Goal: Task Accomplishment & Management: Manage account settings

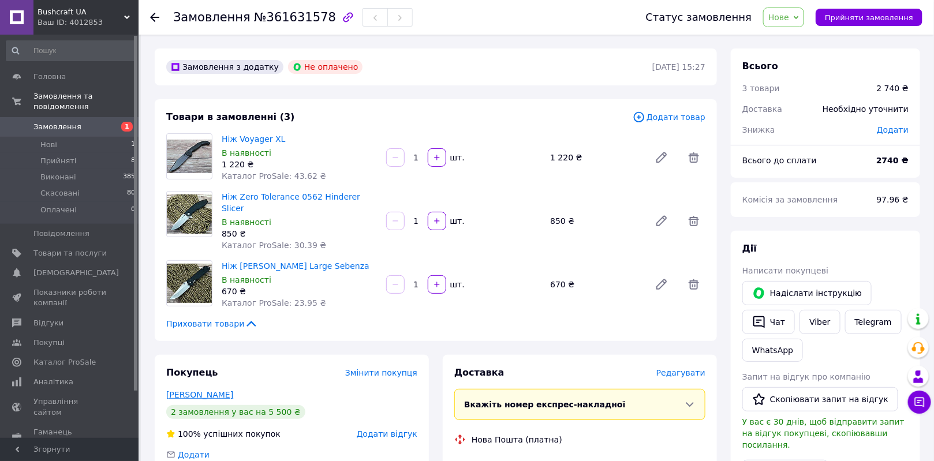
click at [195, 390] on link "[PERSON_NAME]" at bounding box center [199, 394] width 67 height 9
click at [858, 14] on span "Прийняти замовлення" at bounding box center [869, 17] width 88 height 9
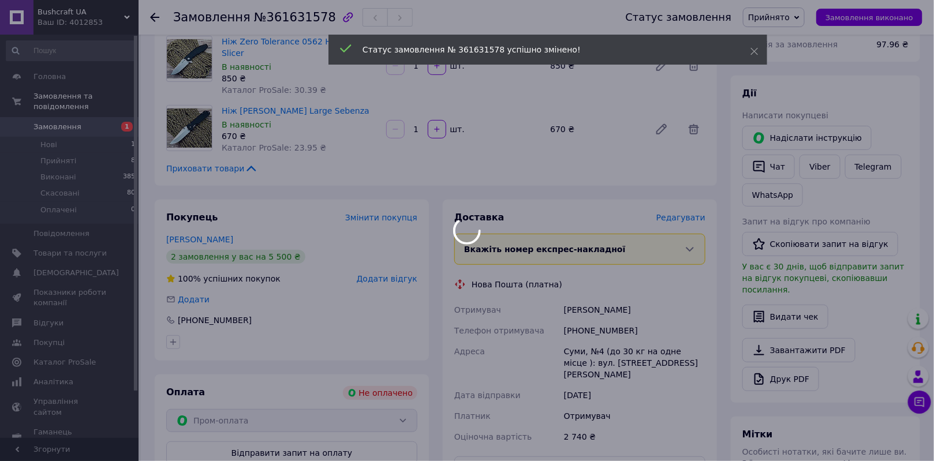
scroll to position [157, 0]
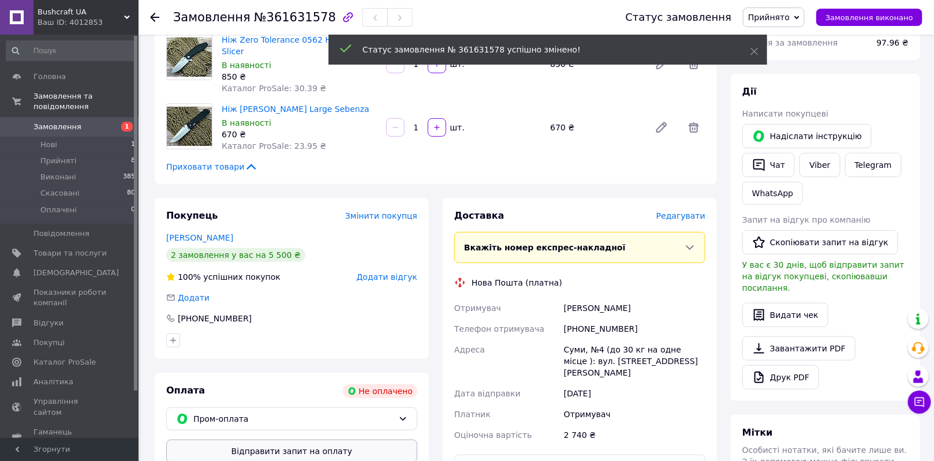
click at [306, 440] on button "Відправити запит на оплату" at bounding box center [291, 451] width 251 height 23
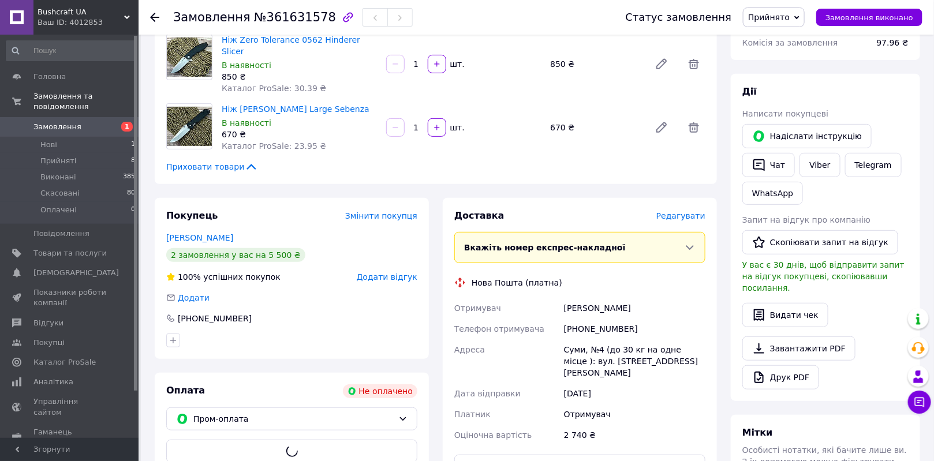
scroll to position [0, 0]
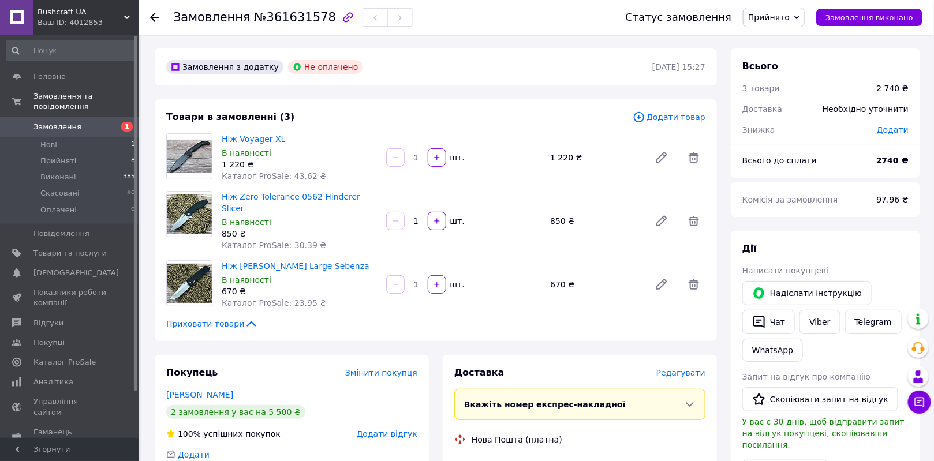
click at [52, 122] on span "Замовлення" at bounding box center [57, 127] width 48 height 10
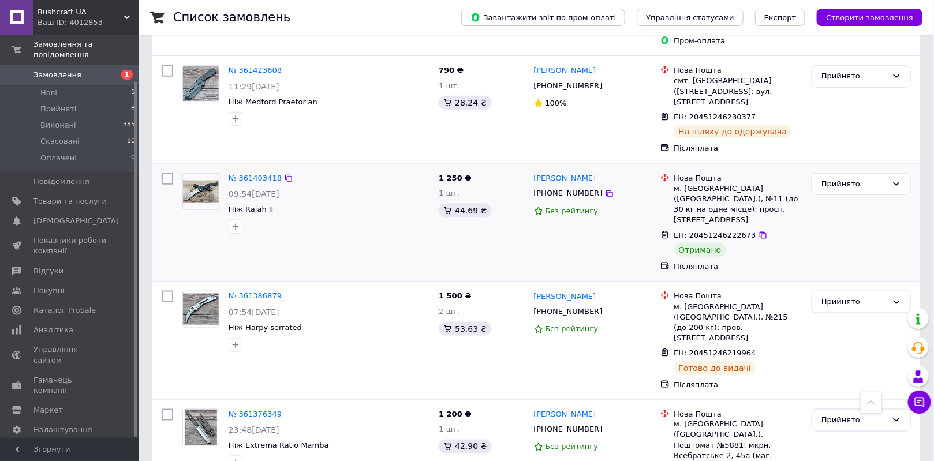
scroll to position [472, 0]
click at [842, 177] on div "Прийнято" at bounding box center [855, 183] width 66 height 12
click at [851, 196] on li "Виконано" at bounding box center [862, 206] width 98 height 21
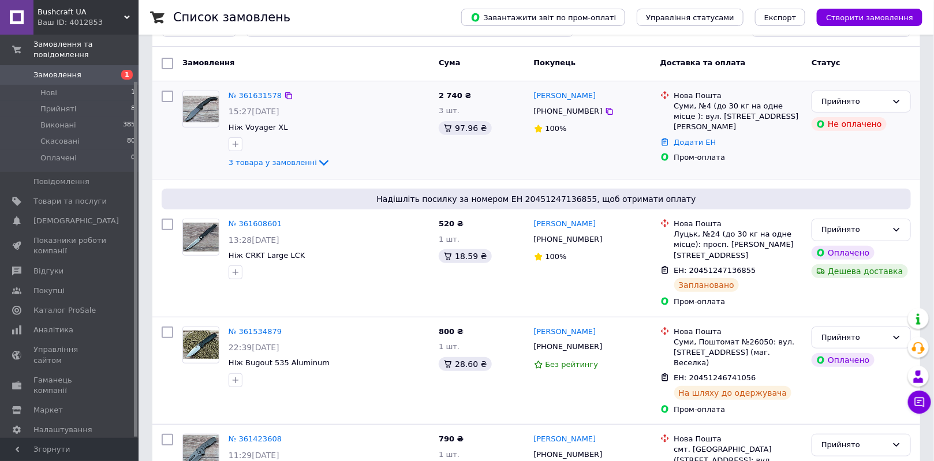
scroll to position [0, 0]
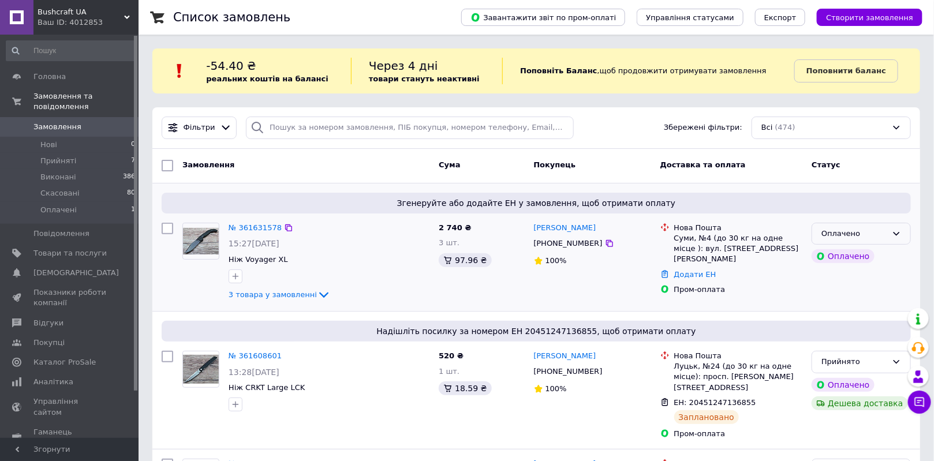
click at [852, 236] on div "Оплачено" at bounding box center [855, 234] width 66 height 12
click at [845, 258] on li "Прийнято" at bounding box center [862, 257] width 98 height 21
click at [263, 228] on link "№ 361631578" at bounding box center [255, 227] width 53 height 9
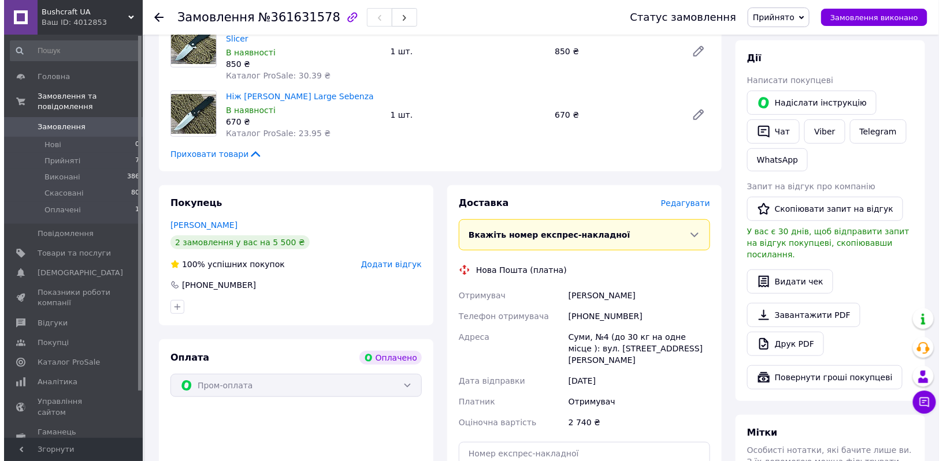
scroll to position [210, 0]
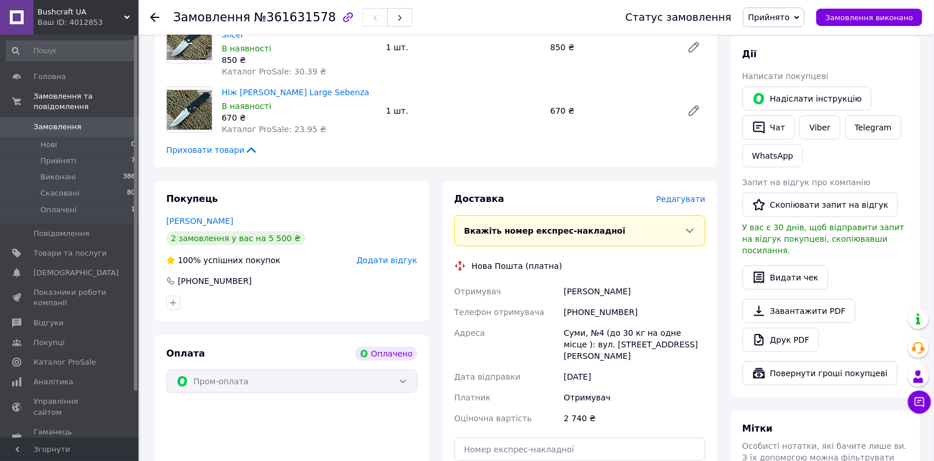
click at [681, 195] on span "Редагувати" at bounding box center [681, 199] width 49 height 9
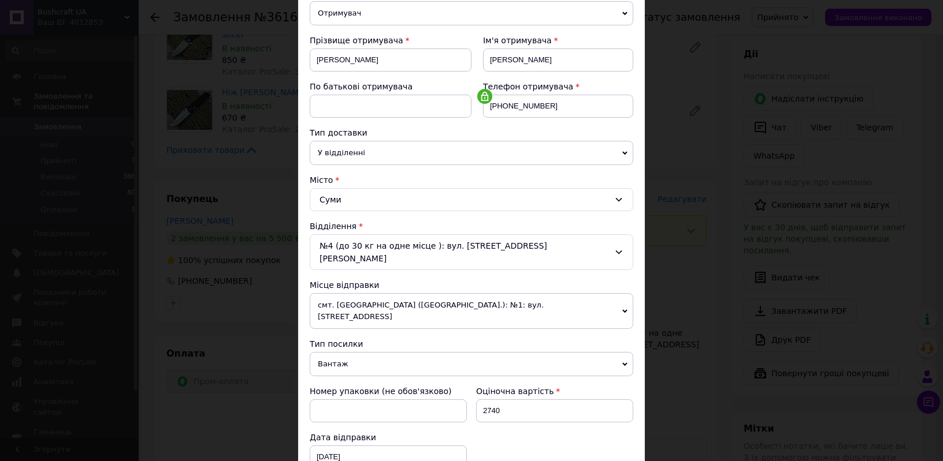
scroll to position [146, 0]
click at [515, 400] on input "2740" at bounding box center [554, 411] width 157 height 23
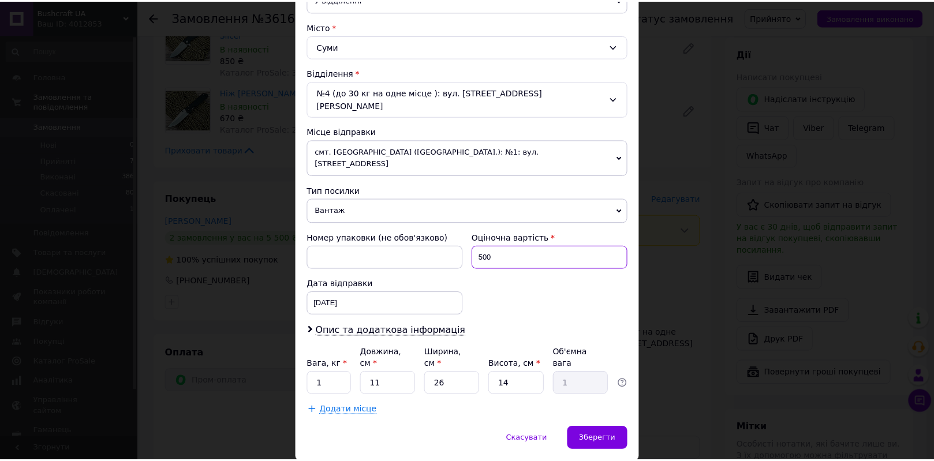
scroll to position [303, 0]
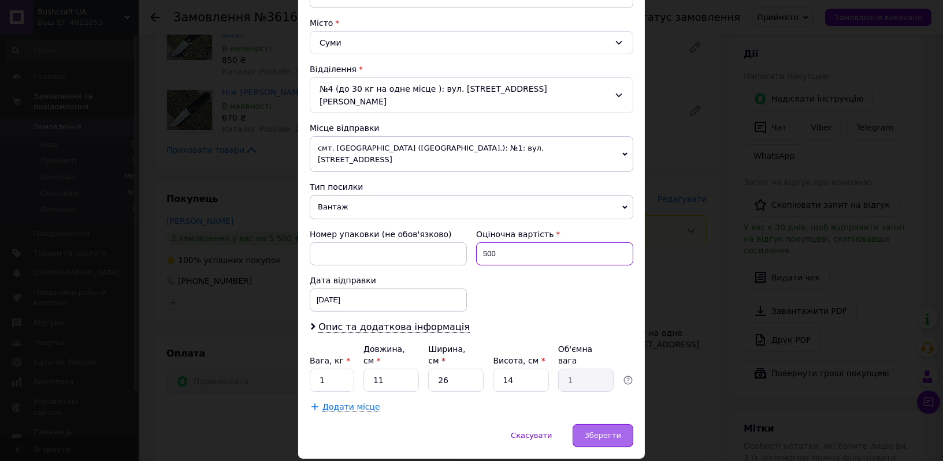
type input "500"
click at [625, 424] on div "Зберегти" at bounding box center [602, 435] width 61 height 23
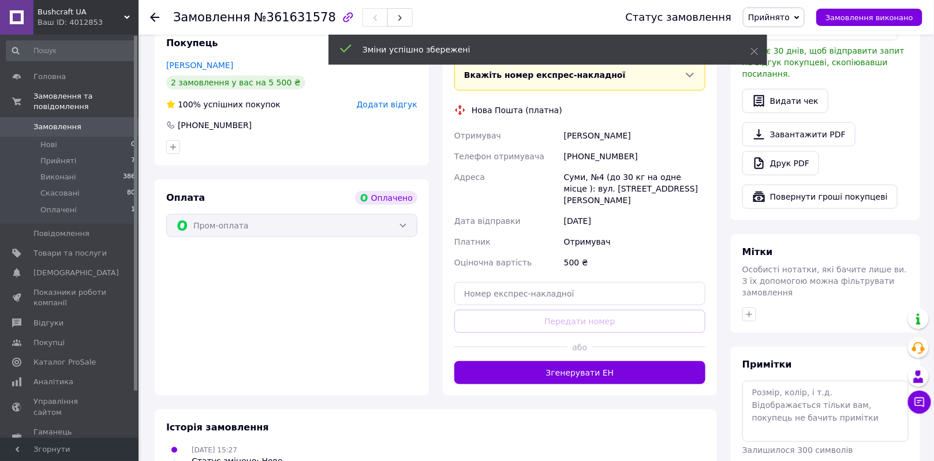
scroll to position [367, 0]
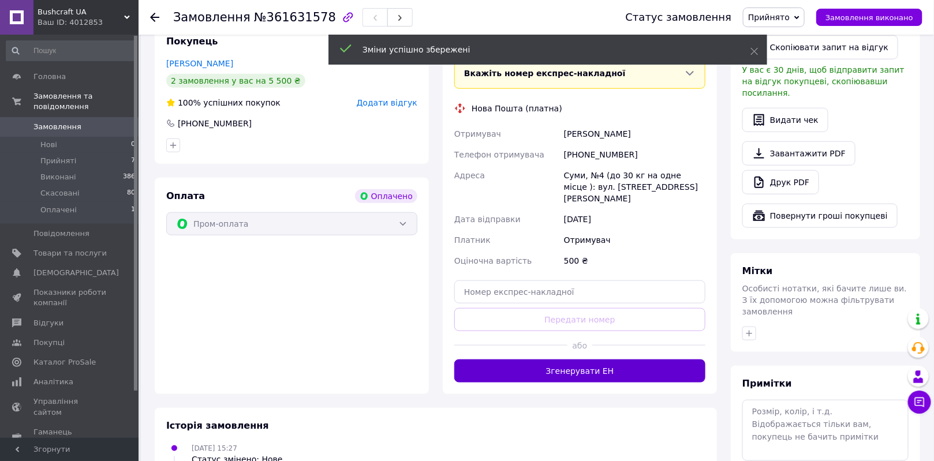
click at [599, 360] on button "Згенерувати ЕН" at bounding box center [580, 371] width 251 height 23
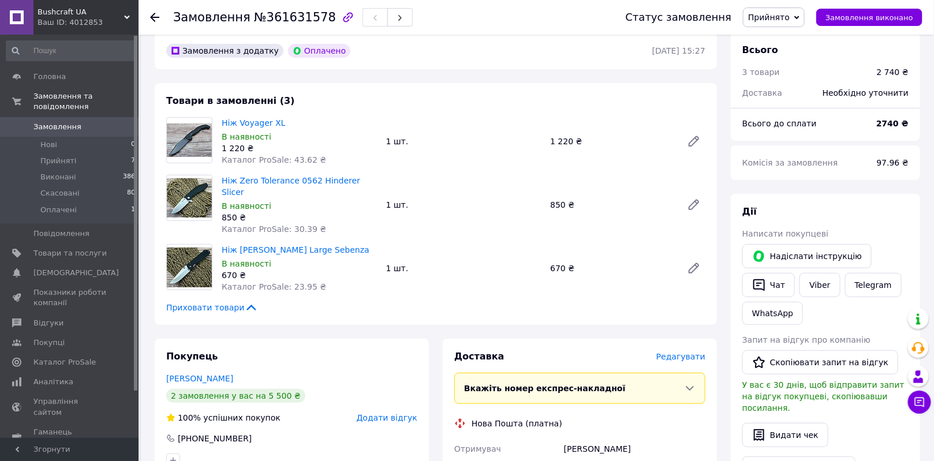
scroll to position [0, 0]
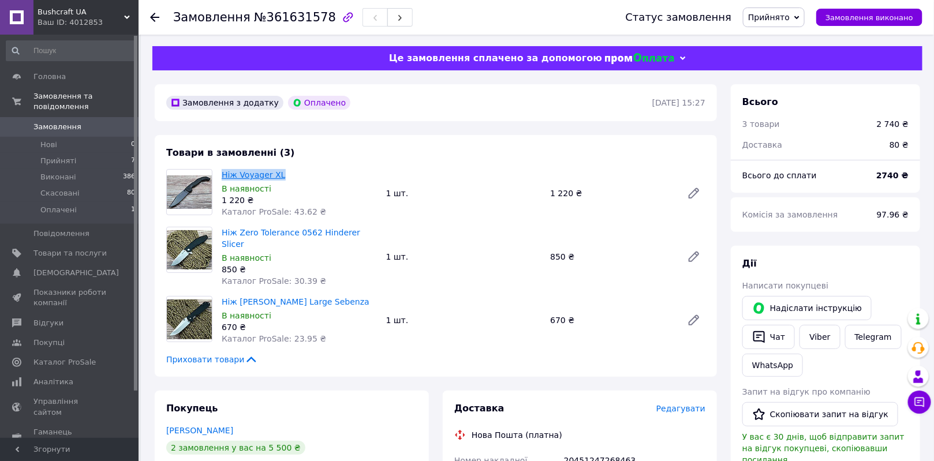
drag, startPoint x: 280, startPoint y: 176, endPoint x: 222, endPoint y: 177, distance: 57.8
click at [222, 177] on span "Ніж Voyager XL" at bounding box center [299, 175] width 155 height 12
copy link "Ніж Voyager XL"
drag, startPoint x: 366, startPoint y: 233, endPoint x: 237, endPoint y: 231, distance: 128.8
click at [237, 231] on span "Ніж Zero Tolerance 0562 Hinderer Slicer" at bounding box center [299, 238] width 155 height 23
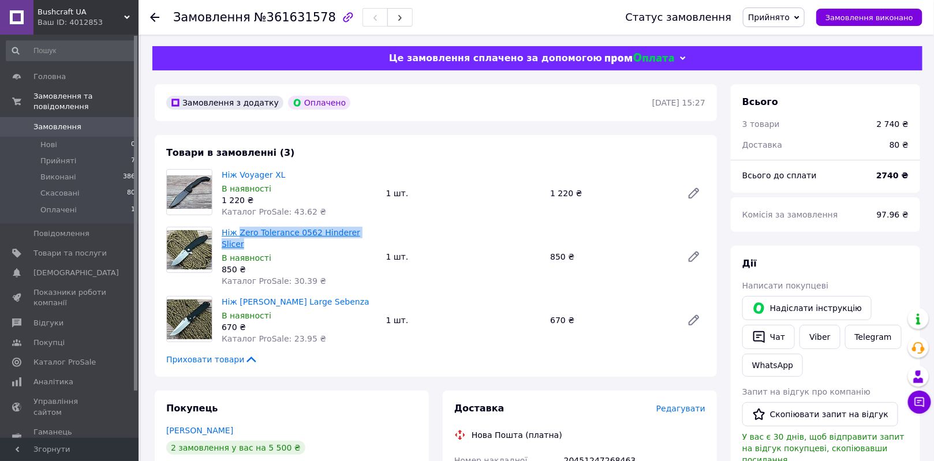
copy link "Zero Tolerance 0562 Hinderer Slicer"
drag, startPoint x: 338, startPoint y: 290, endPoint x: 238, endPoint y: 288, distance: 99.9
click at [238, 296] on span "Ніж [PERSON_NAME] Large Sebenza" at bounding box center [299, 302] width 155 height 12
copy link "Chris Reeve Large Sebenza"
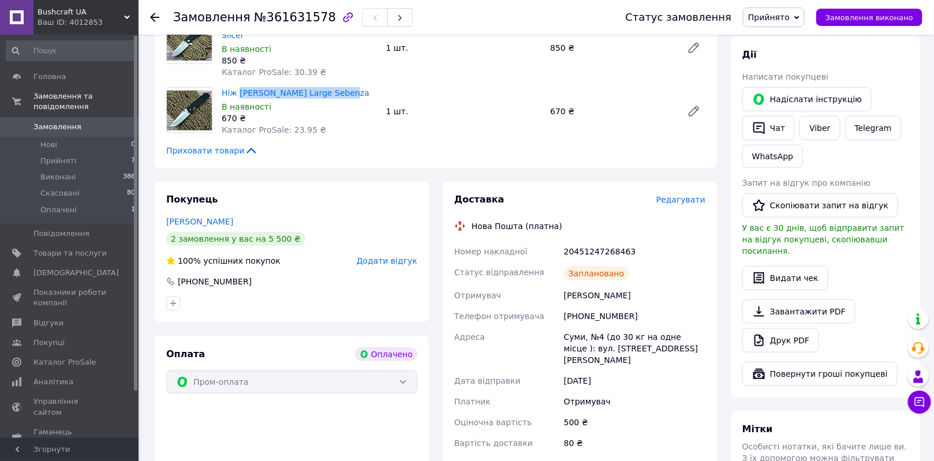
scroll to position [210, 0]
drag, startPoint x: 617, startPoint y: 284, endPoint x: 565, endPoint y: 284, distance: 51.4
click at [565, 285] on div "[PERSON_NAME]" at bounding box center [635, 295] width 146 height 21
copy div "[PERSON_NAME]"
click at [695, 106] on icon at bounding box center [694, 110] width 9 height 9
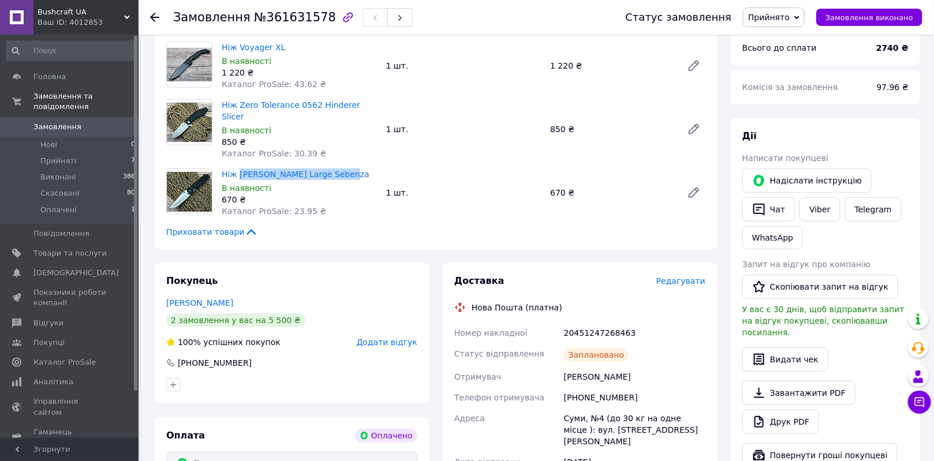
scroll to position [105, 0]
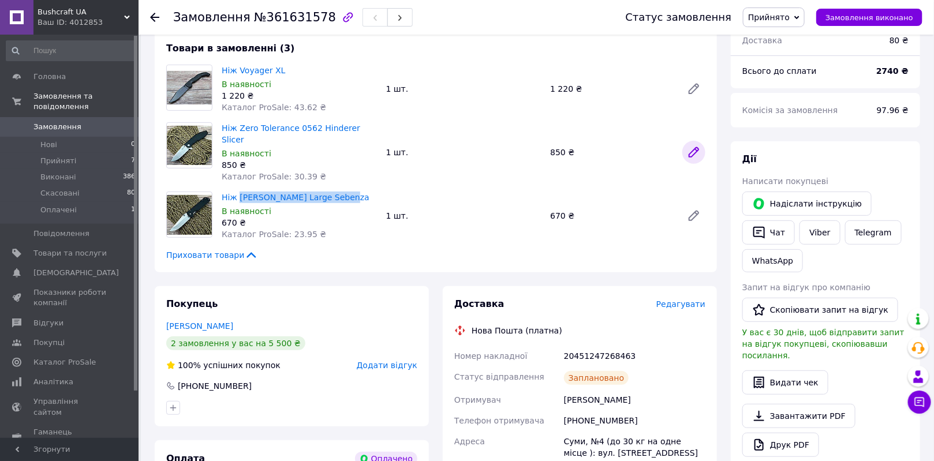
click at [691, 146] on icon at bounding box center [694, 153] width 14 height 14
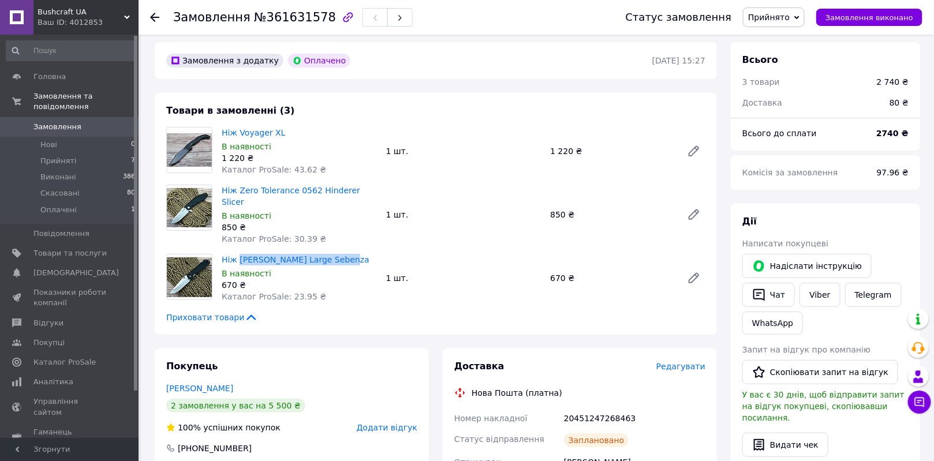
scroll to position [0, 0]
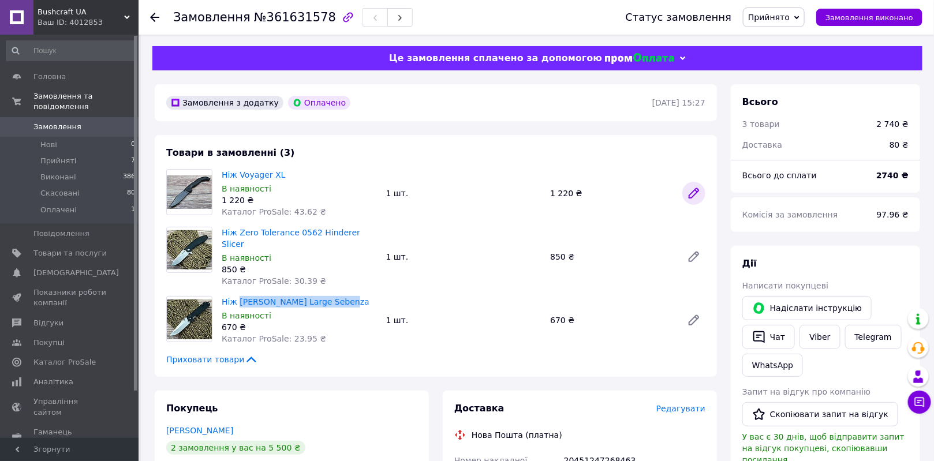
click at [691, 192] on icon at bounding box center [694, 194] width 14 height 14
click at [73, 153] on li "Прийняті 7" at bounding box center [71, 161] width 142 height 16
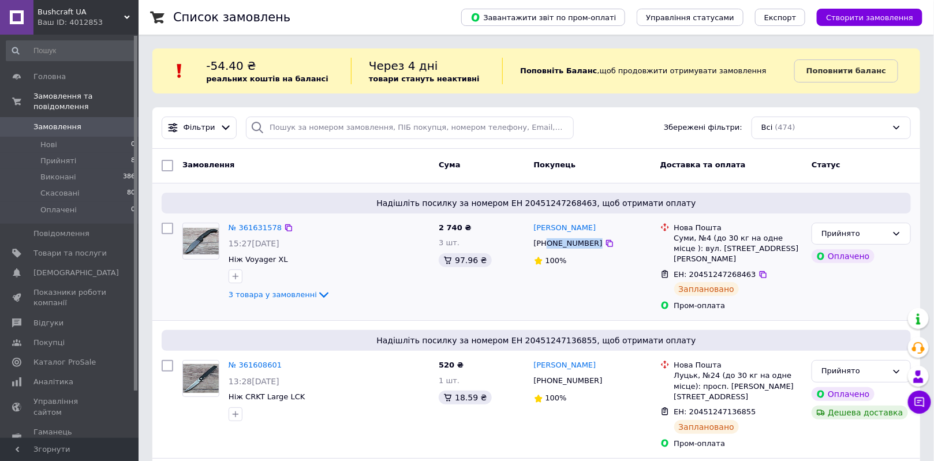
drag, startPoint x: 585, startPoint y: 244, endPoint x: 547, endPoint y: 244, distance: 37.5
click at [547, 244] on div "[PHONE_NUMBER]" at bounding box center [593, 243] width 120 height 13
copy div "0631262698"
drag, startPoint x: 692, startPoint y: 237, endPoint x: 680, endPoint y: 239, distance: 11.7
click at [675, 237] on div "Суми, №4 (до 30 кг на одне місце ): вул. [STREET_ADDRESS][PERSON_NAME]" at bounding box center [739, 249] width 129 height 32
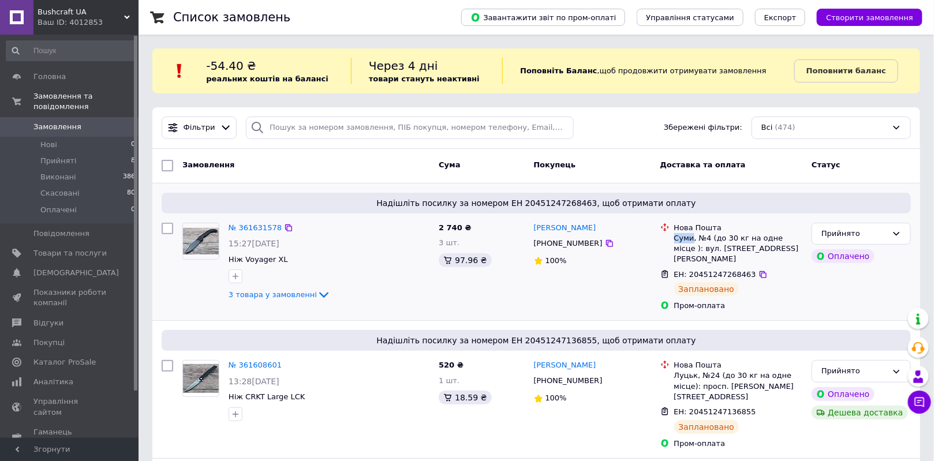
copy div "Суми"
click at [264, 228] on link "№ 361631578" at bounding box center [255, 227] width 53 height 9
